Goal: Task Accomplishment & Management: Use online tool/utility

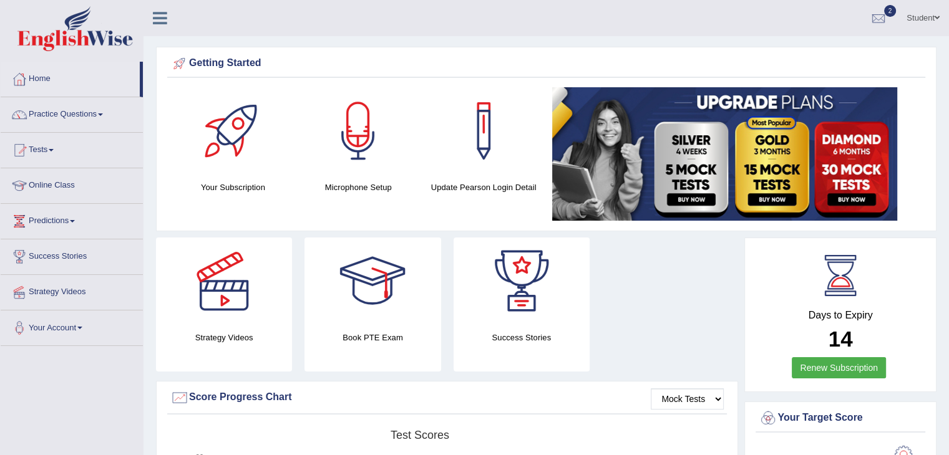
click at [39, 152] on link "Tests" at bounding box center [72, 148] width 142 height 31
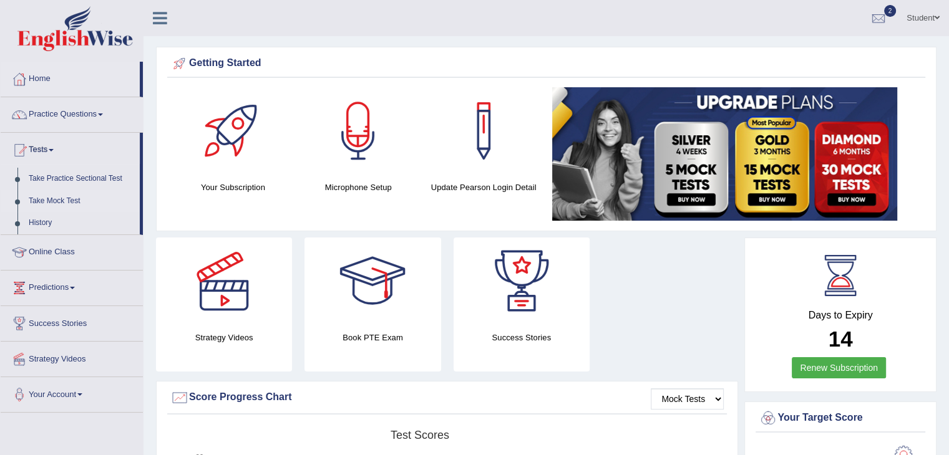
click at [52, 200] on link "Take Mock Test" at bounding box center [81, 201] width 117 height 22
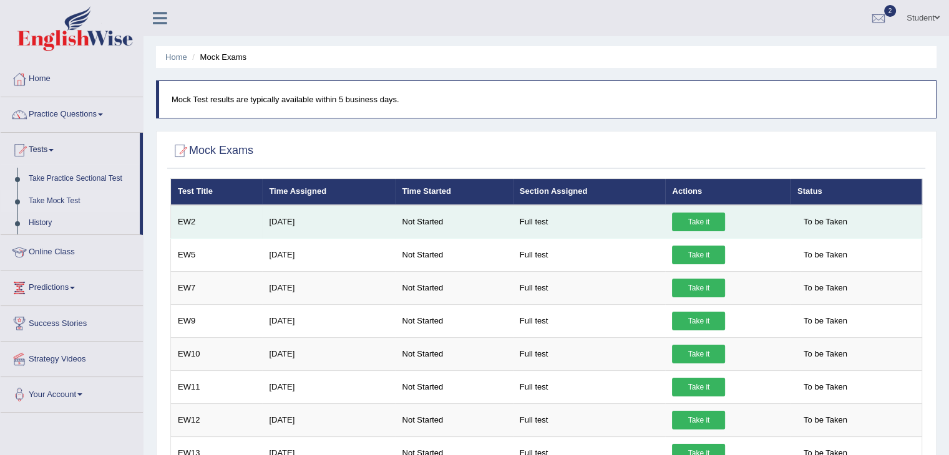
click at [690, 216] on link "Take it" at bounding box center [698, 222] width 53 height 19
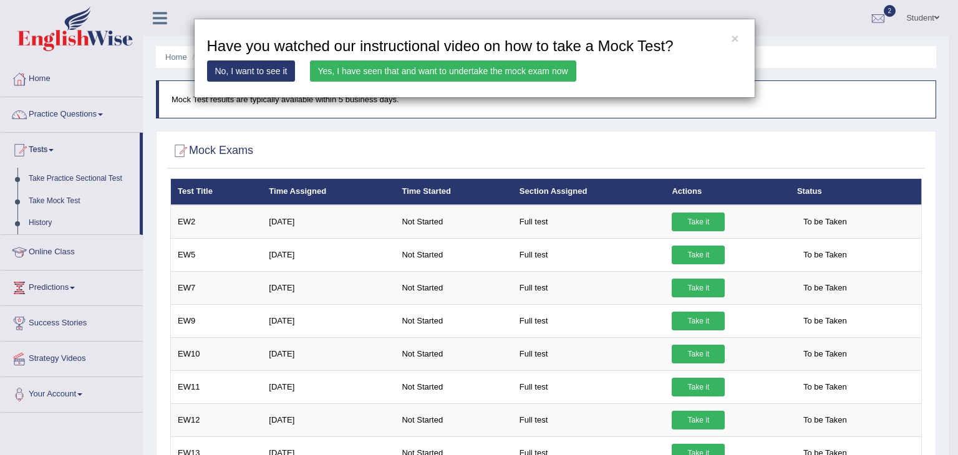
click at [427, 65] on link "Yes, I have seen that and want to undertake the mock exam now" at bounding box center [443, 71] width 266 height 21
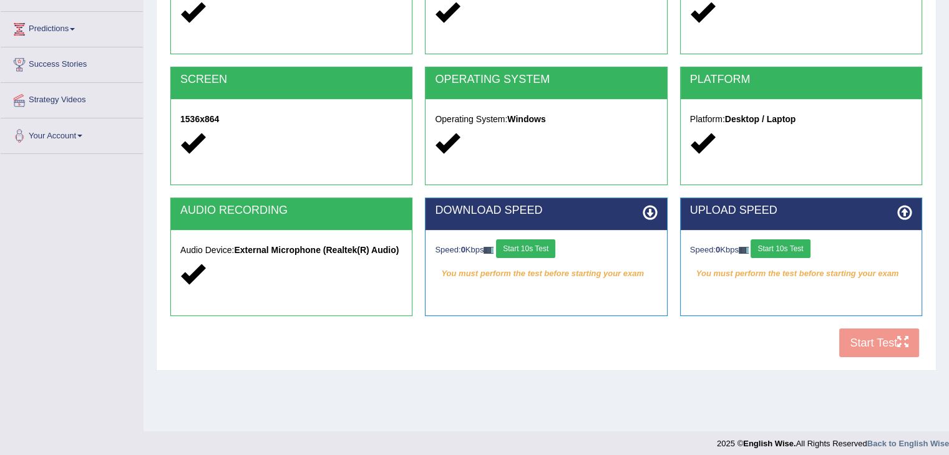
scroll to position [200, 0]
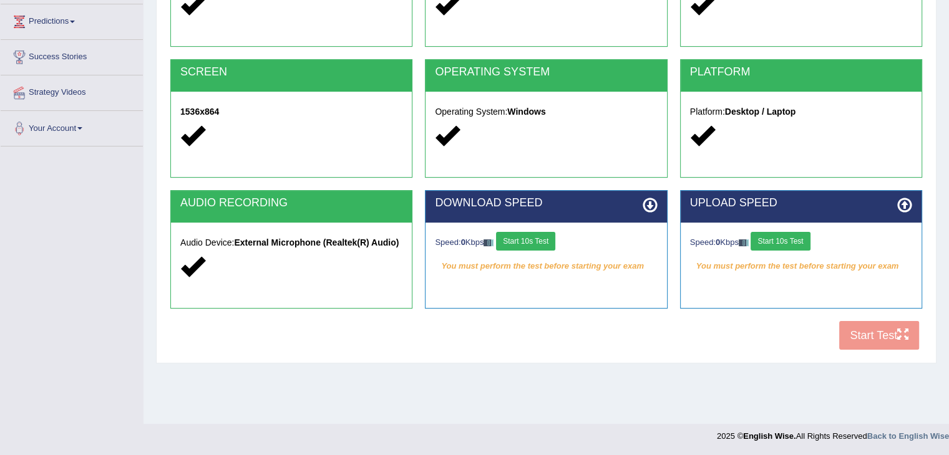
click at [517, 241] on button "Start 10s Test" at bounding box center [525, 241] width 59 height 19
click at [750, 245] on div "Speed: 0 Kbps Start 10s Test" at bounding box center [801, 243] width 222 height 22
click at [781, 242] on button "Start 10s Test" at bounding box center [779, 241] width 59 height 19
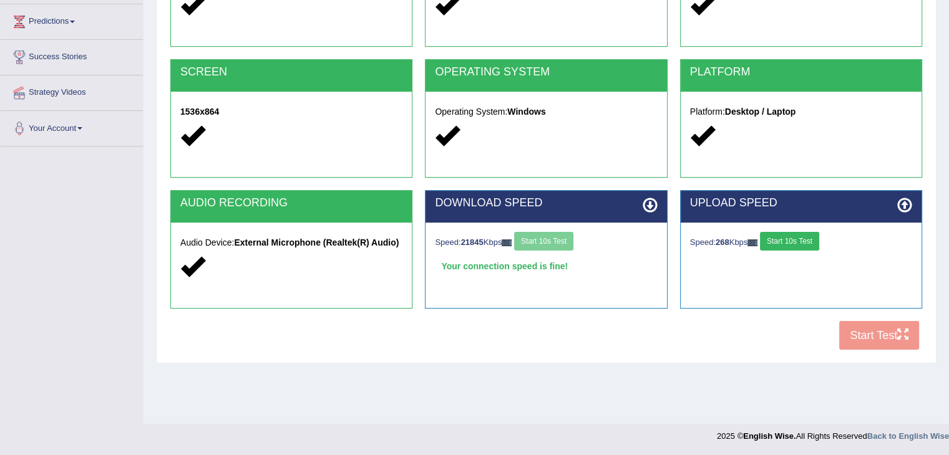
click at [793, 243] on button "Start 10s Test" at bounding box center [789, 241] width 59 height 19
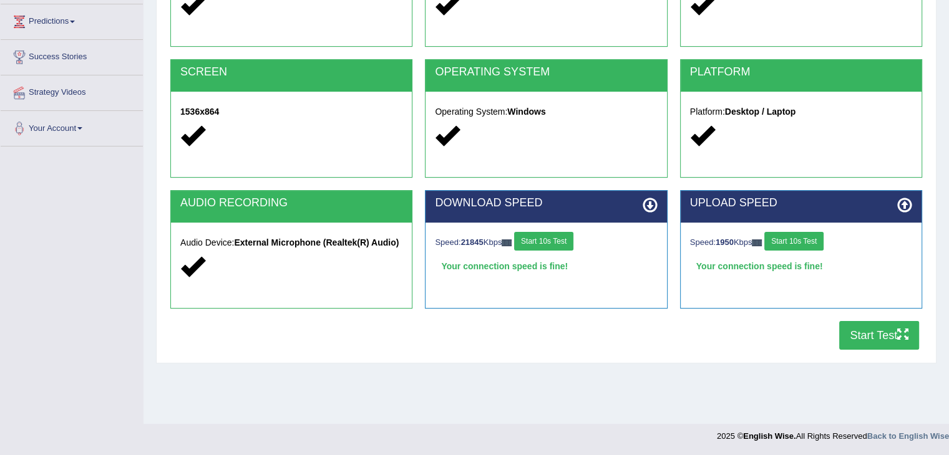
click at [873, 329] on button "Start Test" at bounding box center [879, 335] width 80 height 29
